Goal: Find specific page/section: Find specific page/section

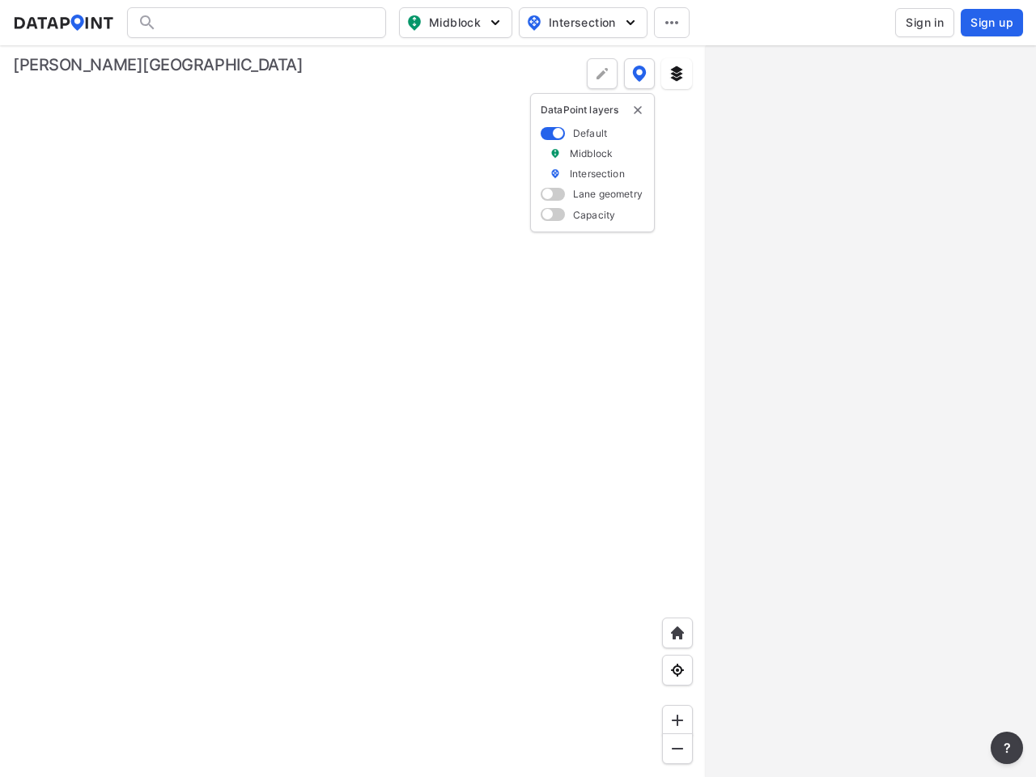
click at [456, 23] on span "Midblock" at bounding box center [453, 22] width 95 height 19
click at [583, 23] on span "Intersection" at bounding box center [581, 22] width 111 height 19
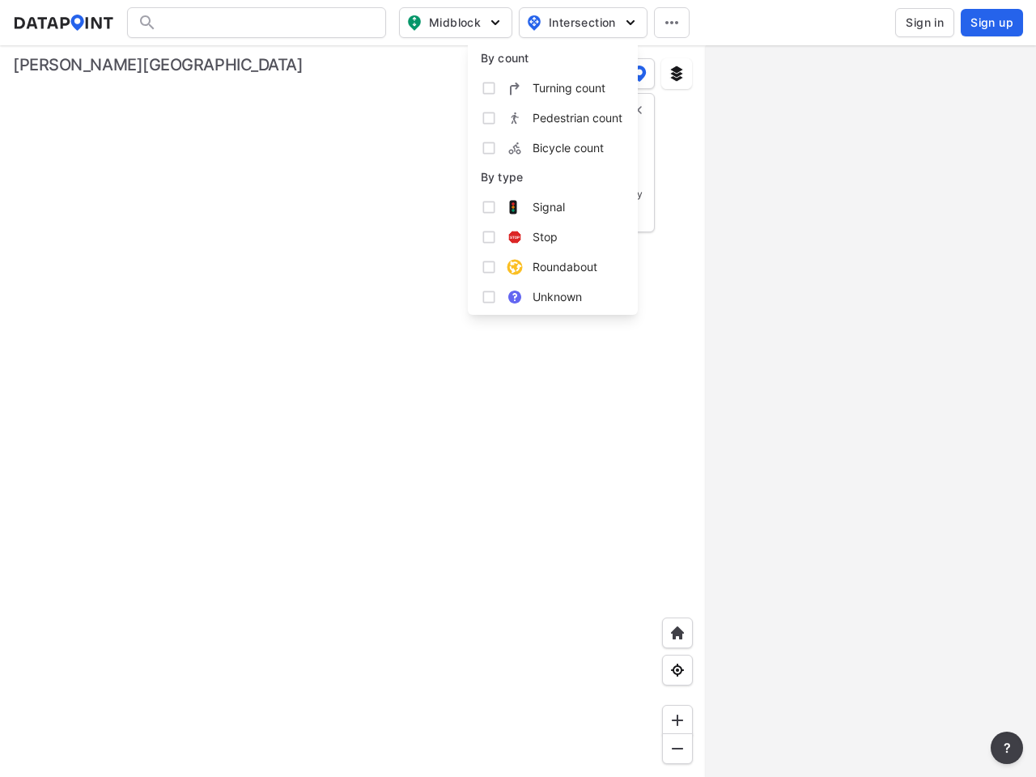
click at [672, 23] on icon at bounding box center [671, 22] width 13 height 3
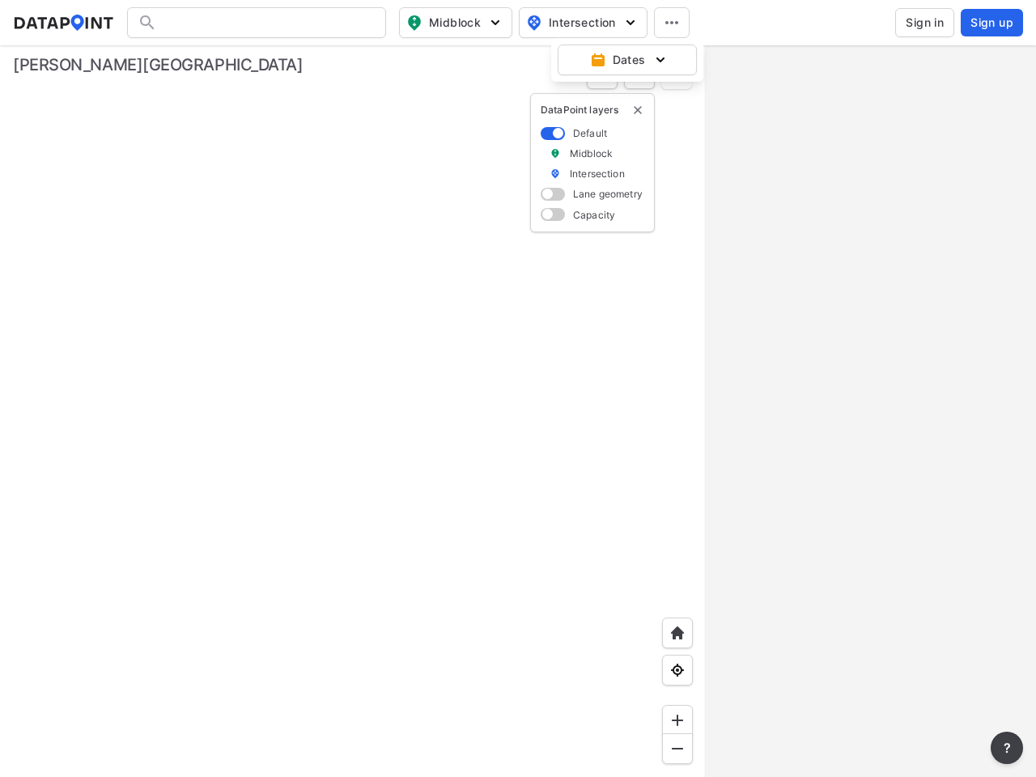
click at [638, 110] on img "delete" at bounding box center [637, 110] width 13 height 13
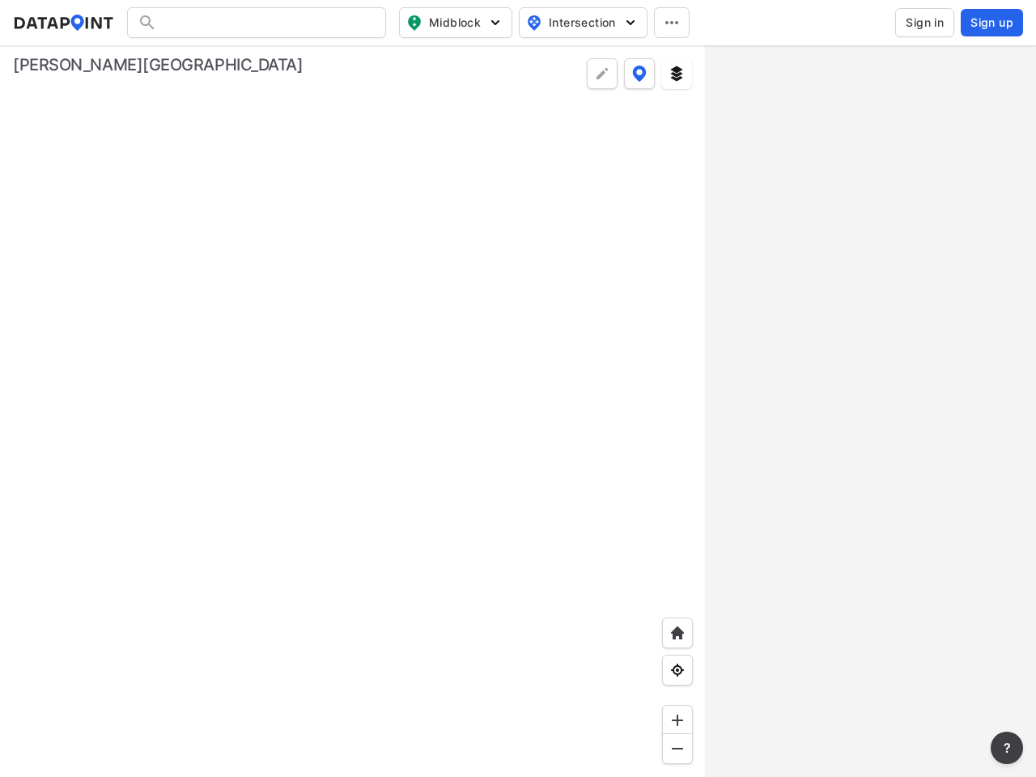
click at [677, 633] on img at bounding box center [677, 633] width 16 height 16
click at [677, 670] on img at bounding box center [677, 670] width 16 height 16
click at [677, 720] on img at bounding box center [677, 720] width 16 height 16
click at [677, 749] on img at bounding box center [677, 748] width 16 height 16
click at [677, 74] on img at bounding box center [676, 74] width 16 height 16
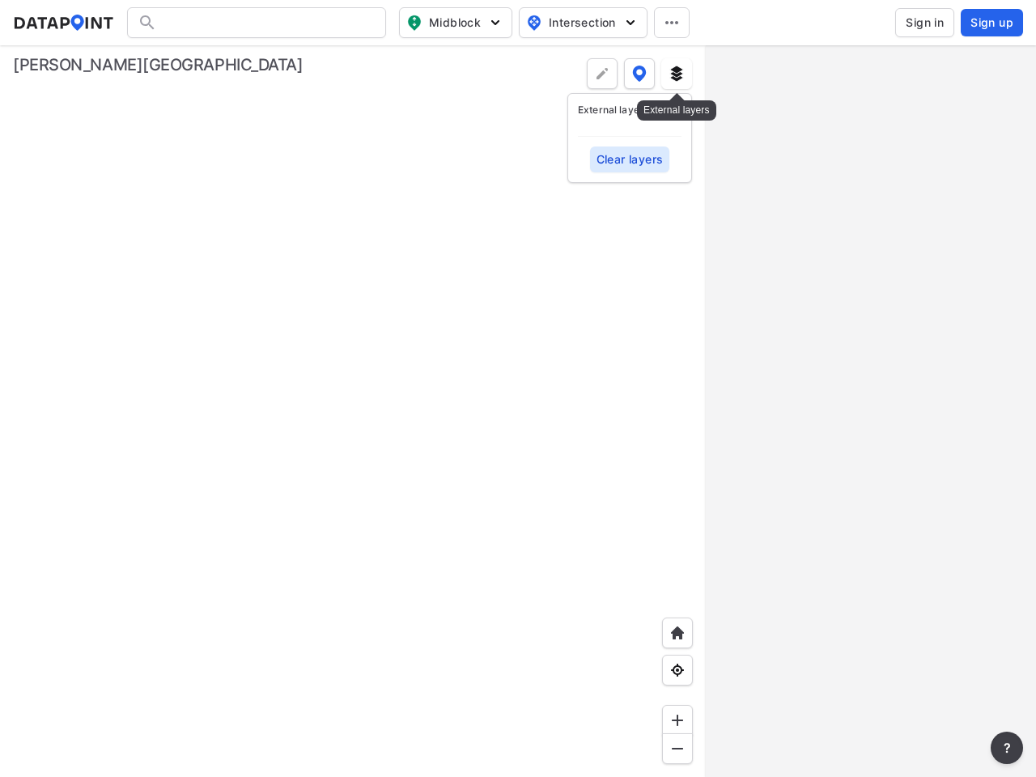
click at [639, 74] on img at bounding box center [639, 74] width 15 height 16
